Goal: Check status: Check status

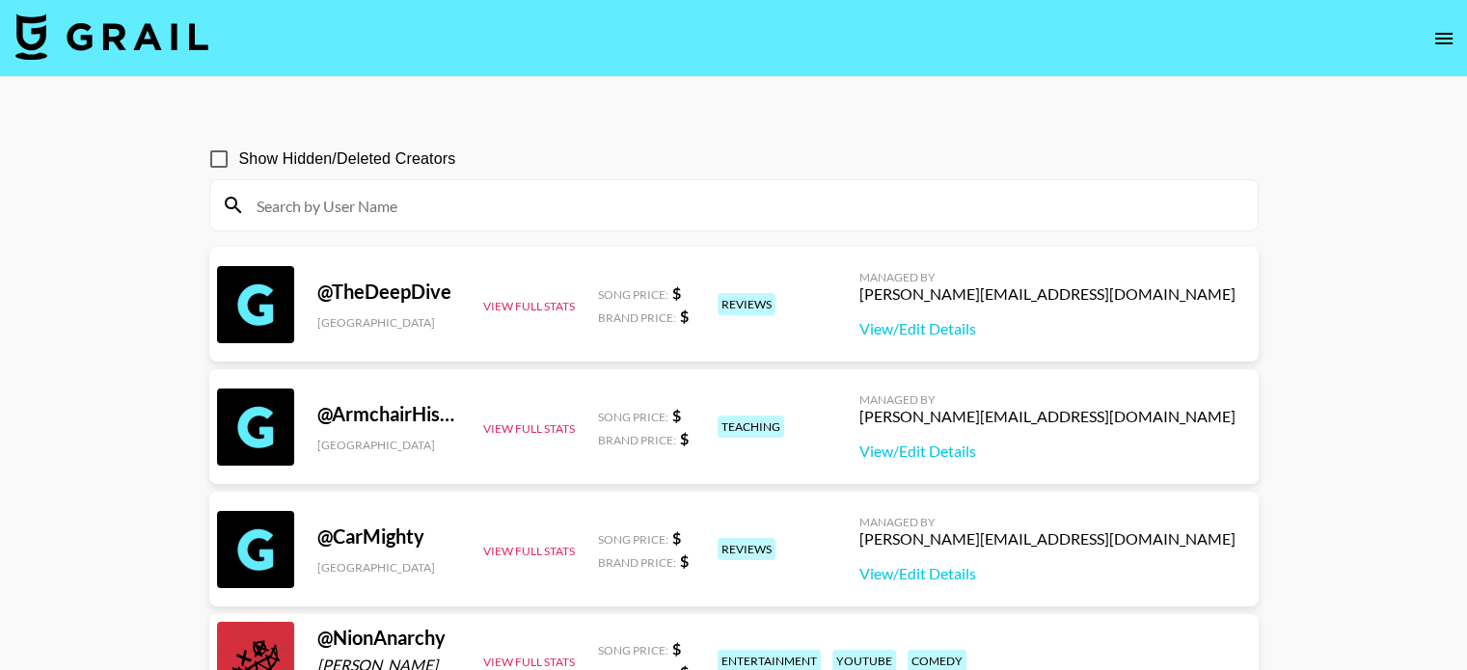
click at [1442, 32] on icon "open drawer" at bounding box center [1443, 38] width 23 height 23
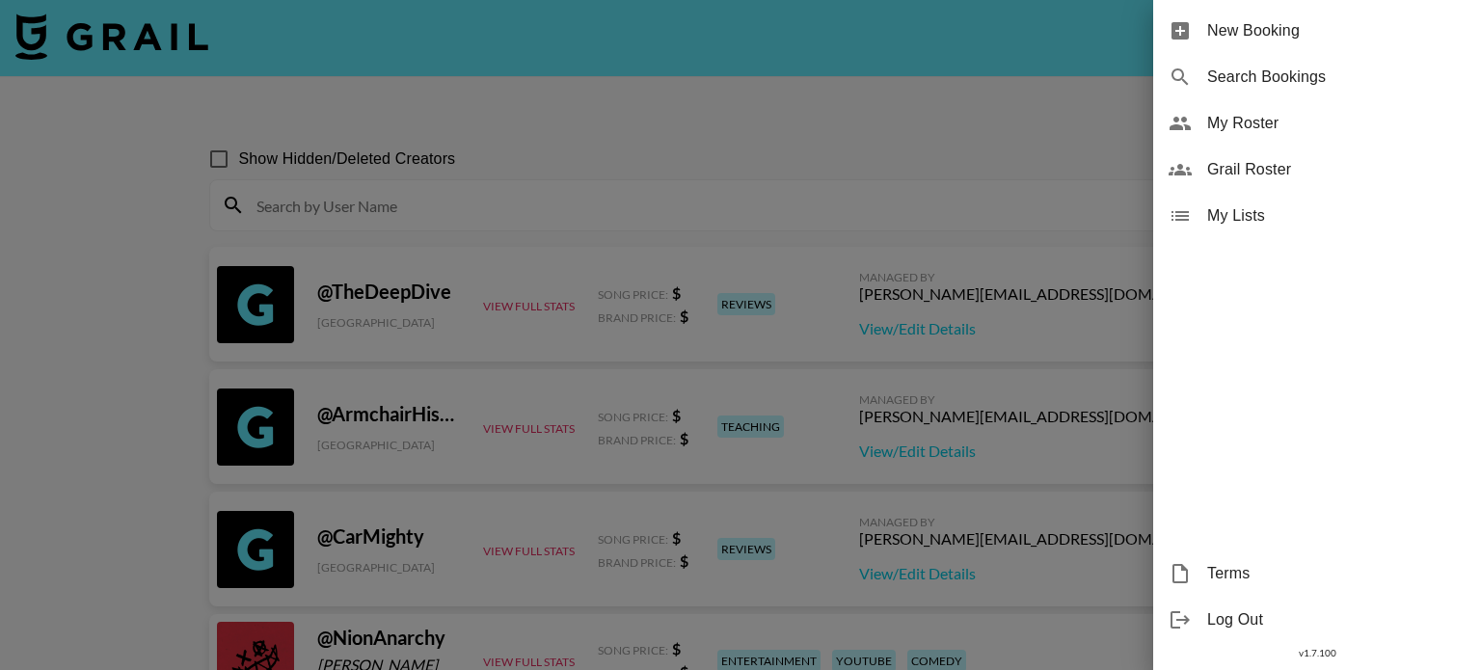
click at [1257, 129] on span "My Roster" at bounding box center [1336, 123] width 258 height 23
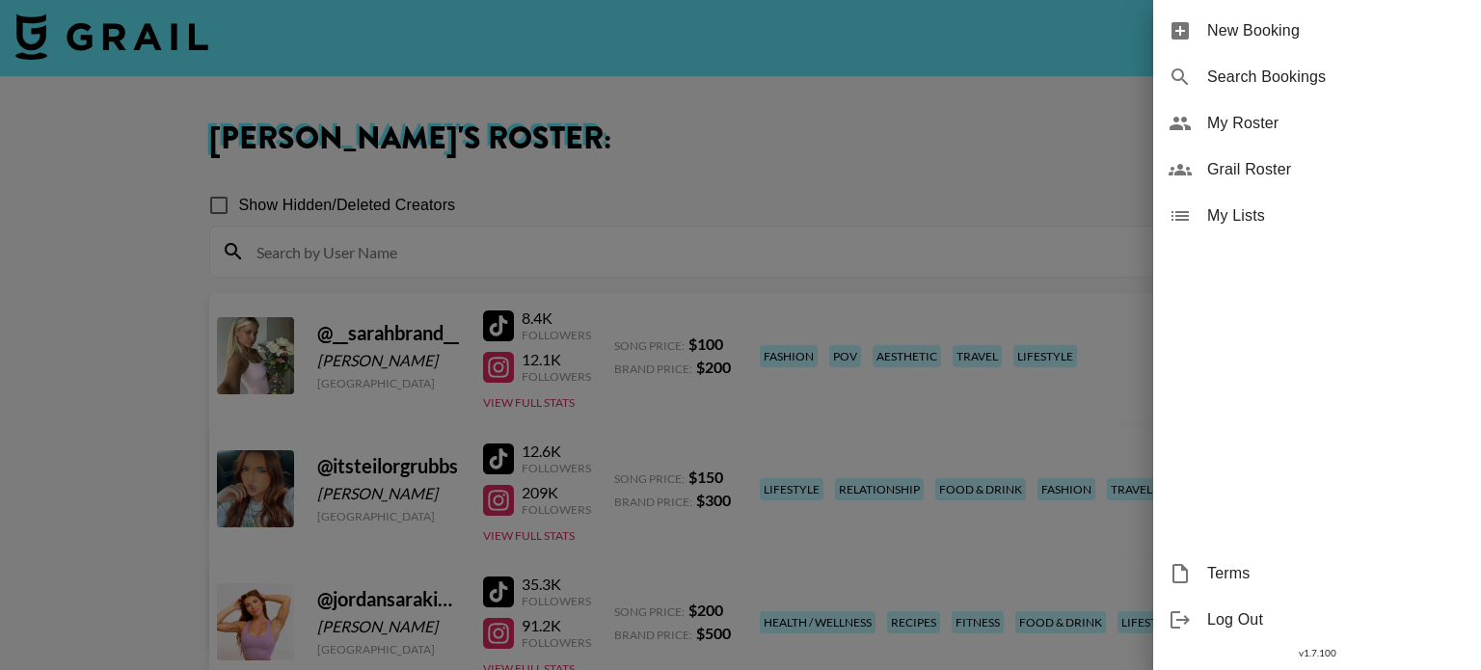
click at [977, 138] on div at bounding box center [740, 335] width 1481 height 670
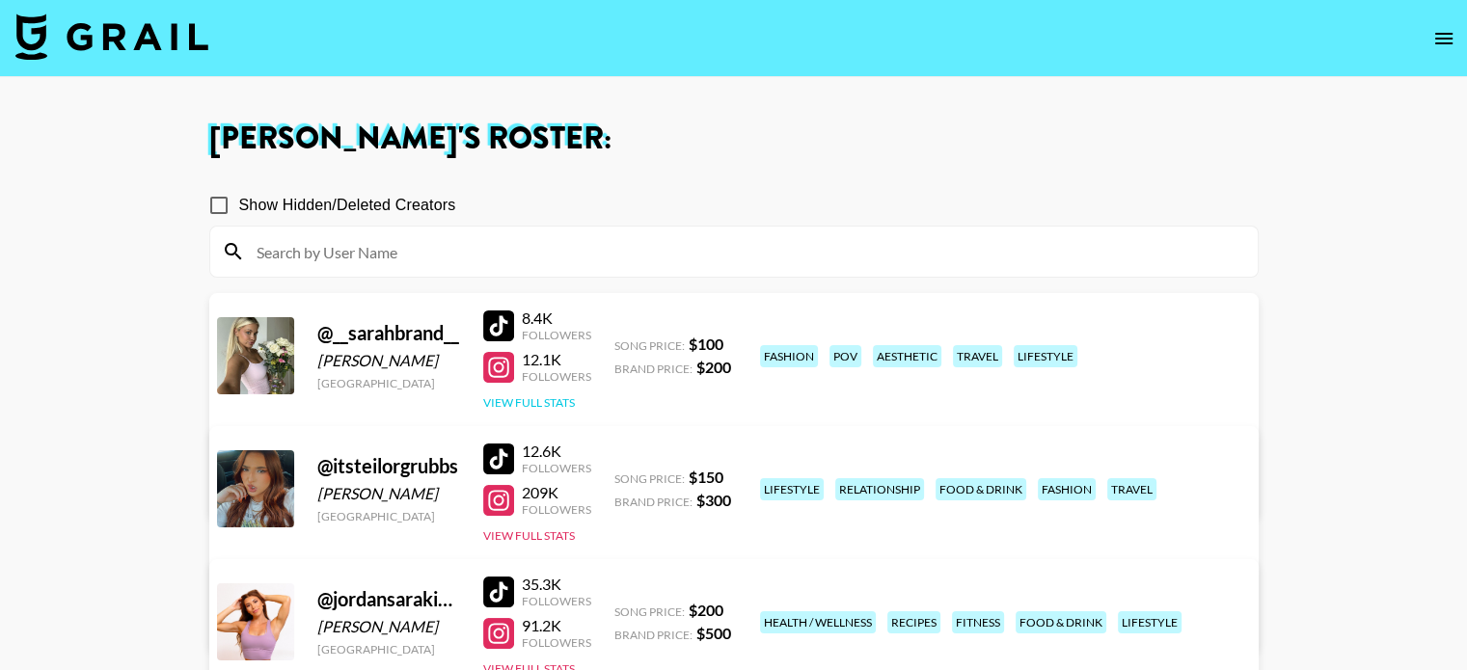
click at [537, 403] on button "View Full Stats" at bounding box center [529, 402] width 92 height 14
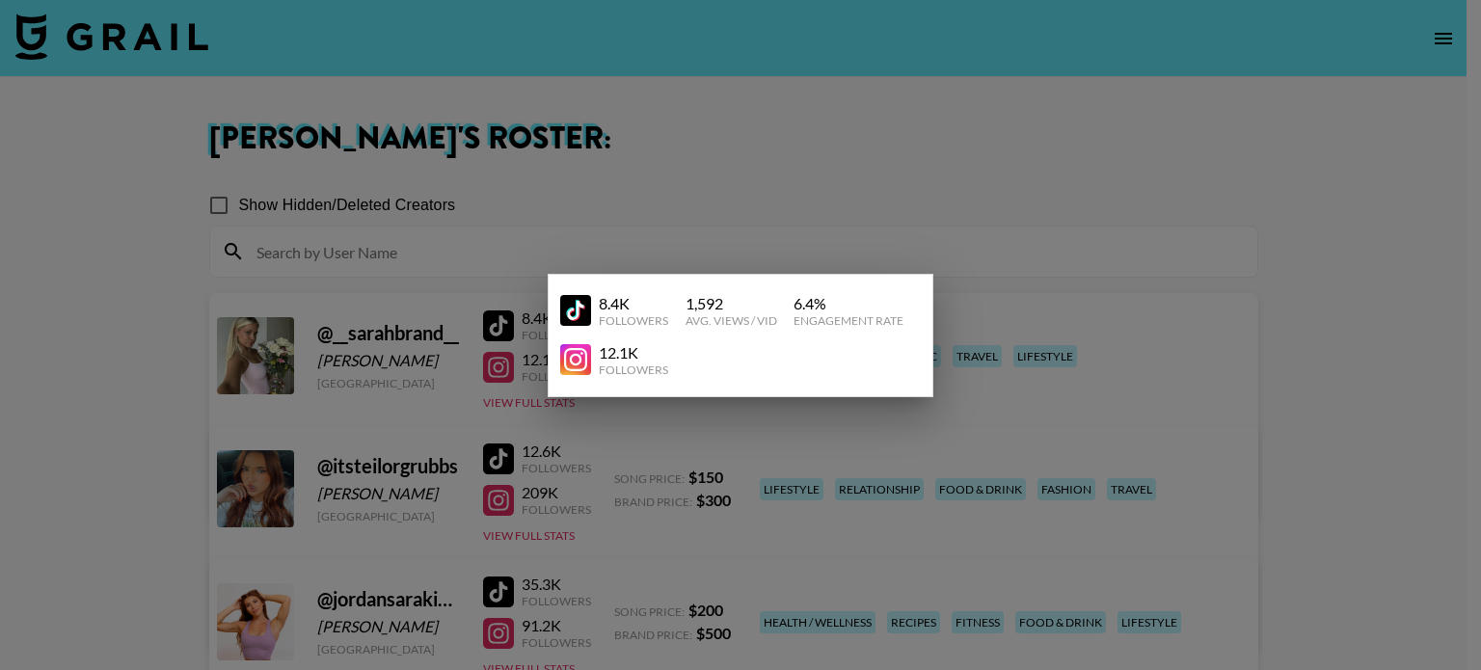
click at [906, 125] on div at bounding box center [740, 335] width 1481 height 670
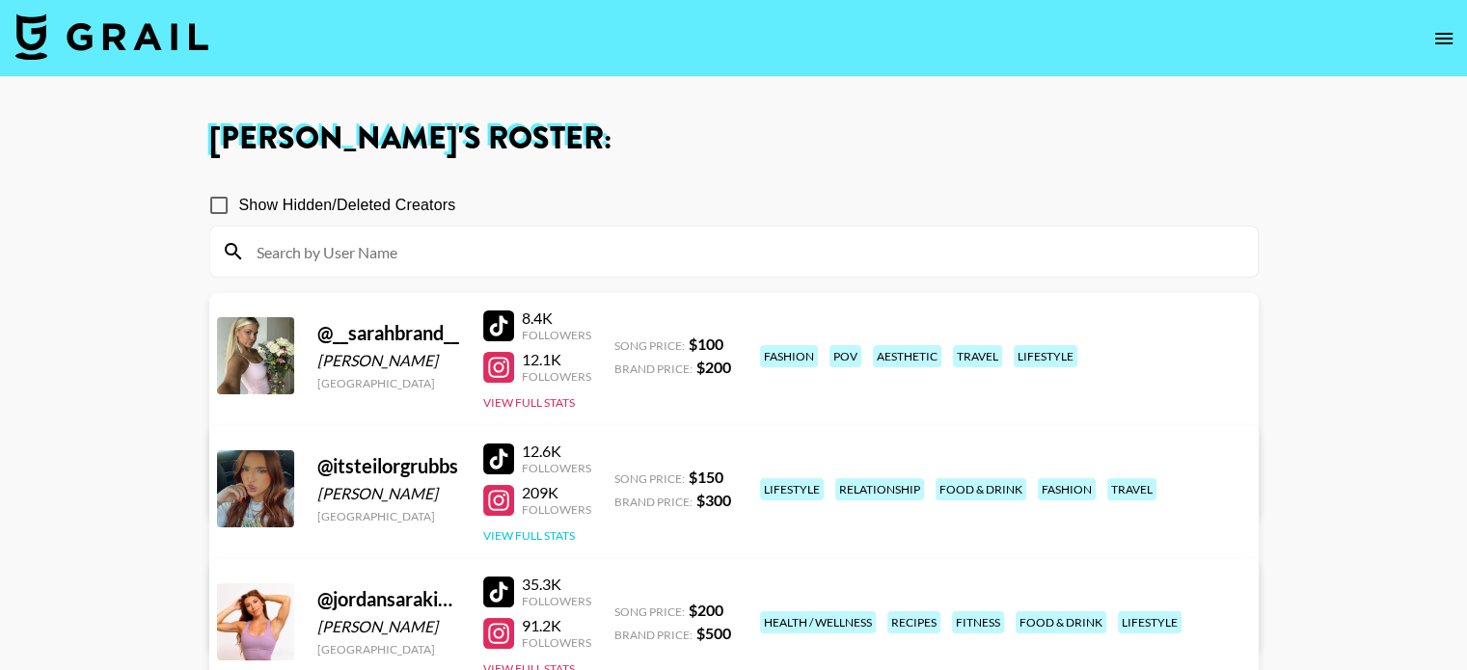
click at [566, 531] on button "View Full Stats" at bounding box center [529, 535] width 92 height 14
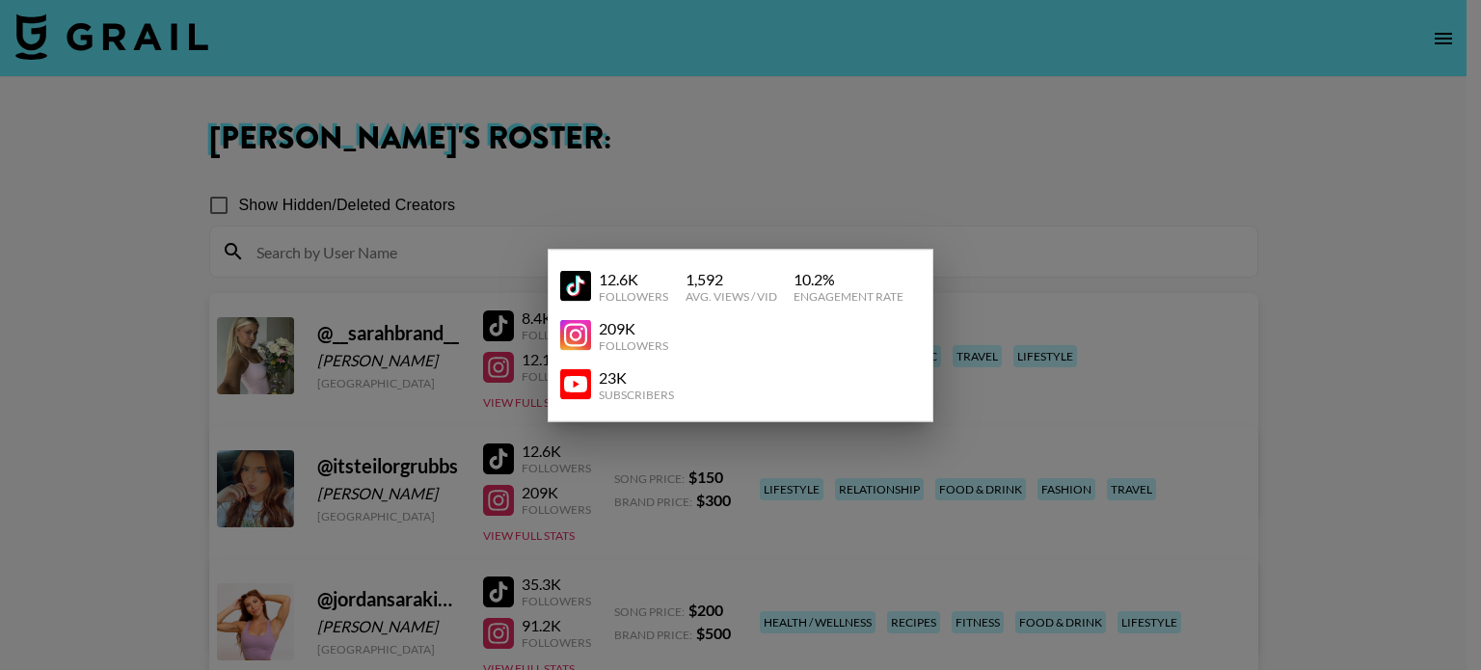
click at [1019, 164] on div at bounding box center [740, 335] width 1481 height 670
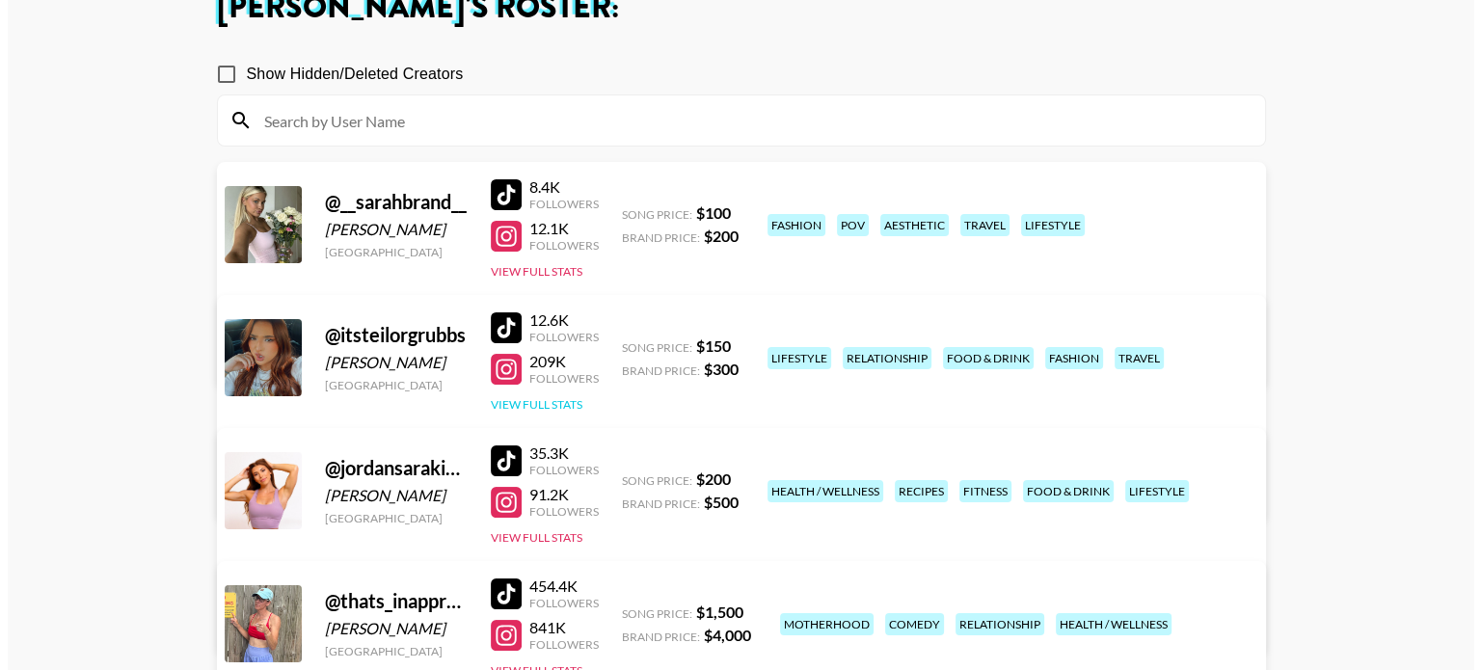
scroll to position [131, 0]
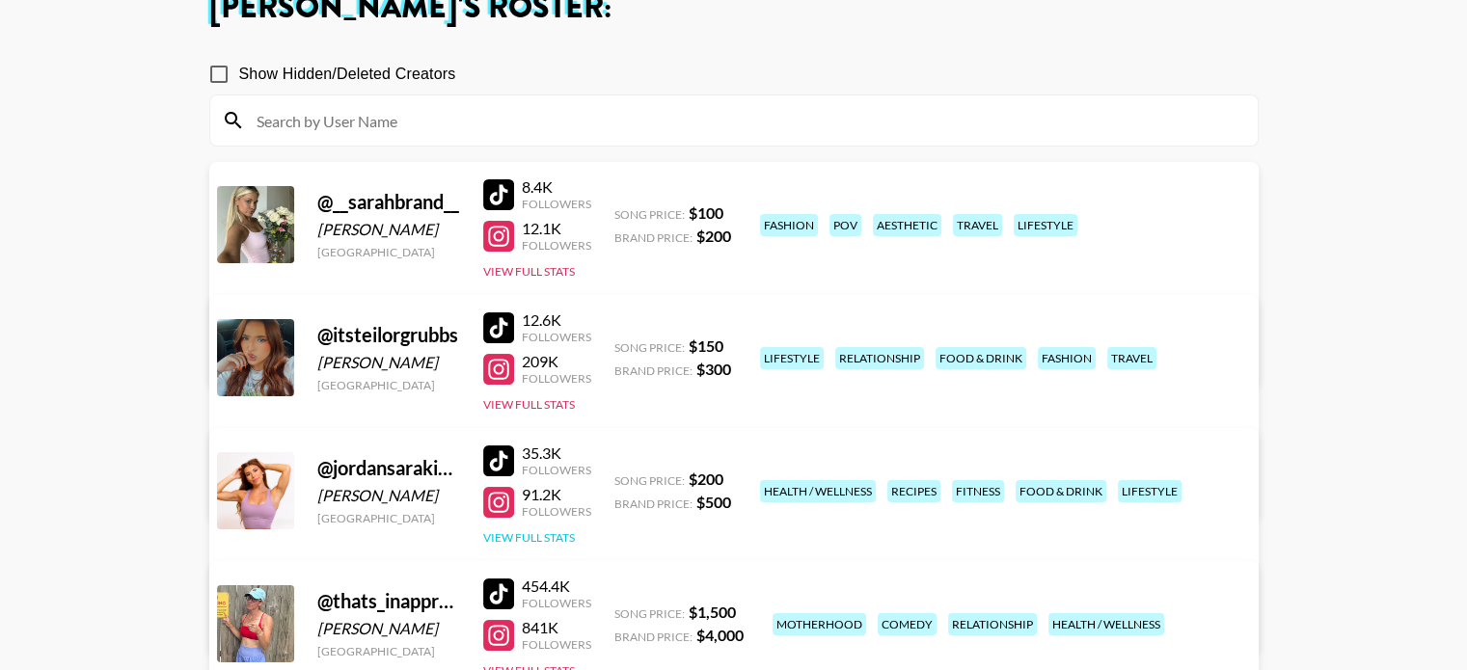
click at [560, 536] on button "View Full Stats" at bounding box center [529, 537] width 92 height 14
